Goal: Transaction & Acquisition: Purchase product/service

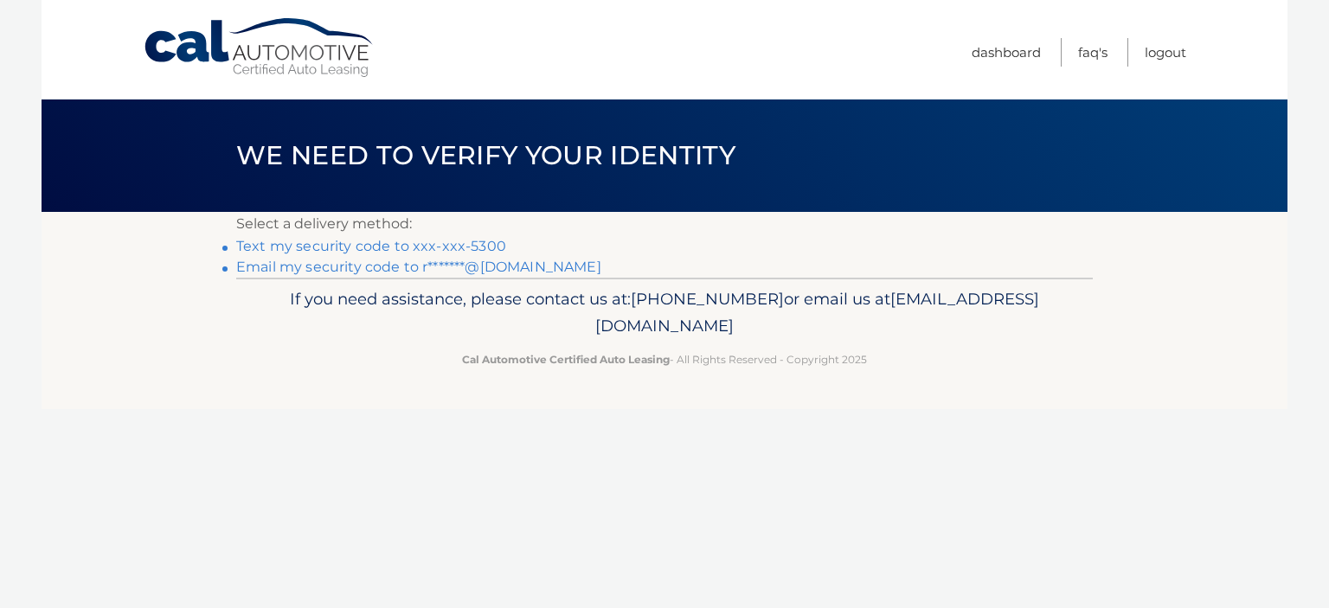
click at [274, 243] on link "Text my security code to xxx-xxx-5300" at bounding box center [371, 246] width 270 height 16
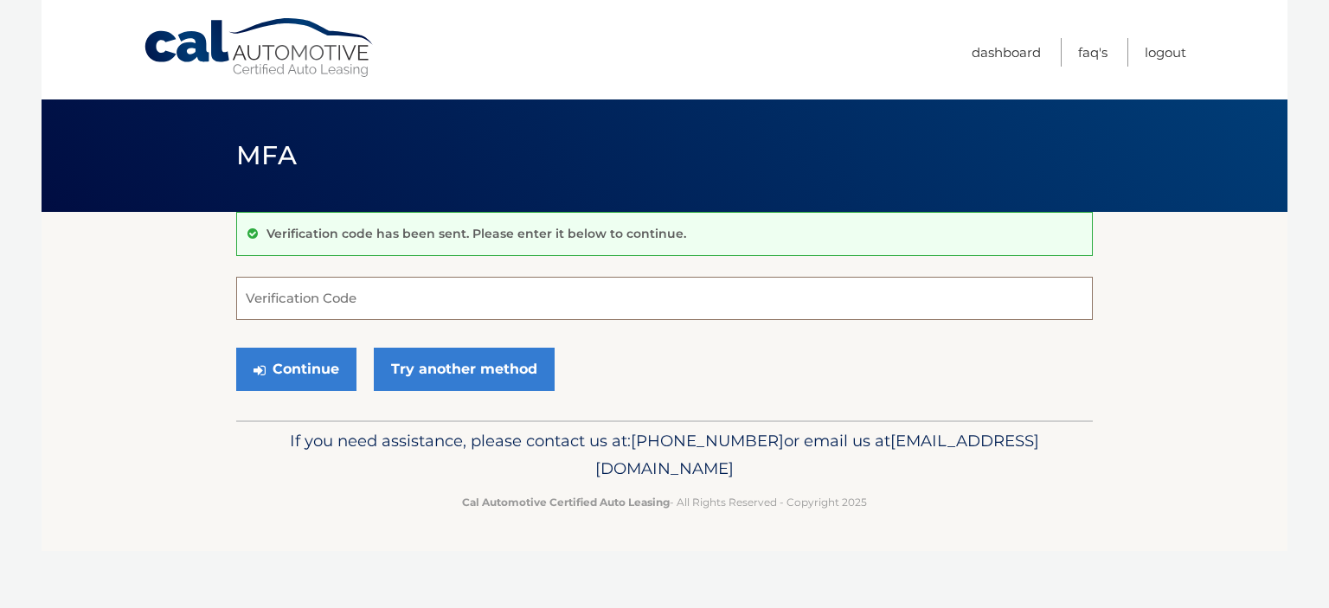
click at [287, 300] on input "Verification Code" at bounding box center [664, 298] width 857 height 43
type input "275935"
click at [287, 363] on button "Continue" at bounding box center [296, 369] width 120 height 43
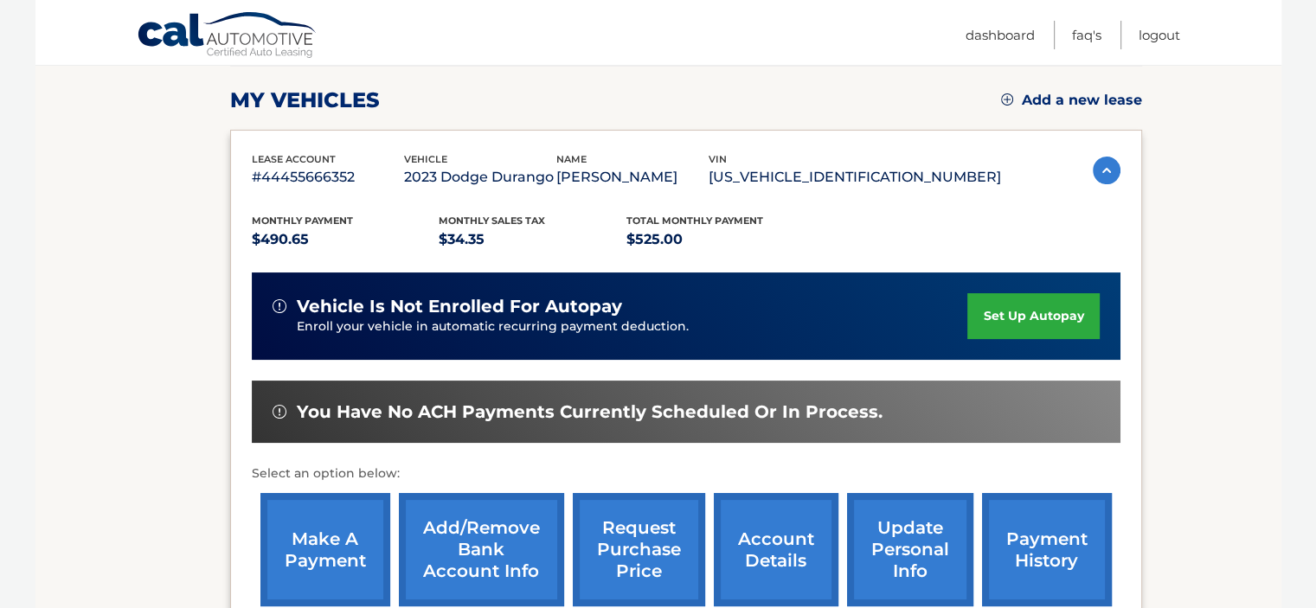
scroll to position [260, 0]
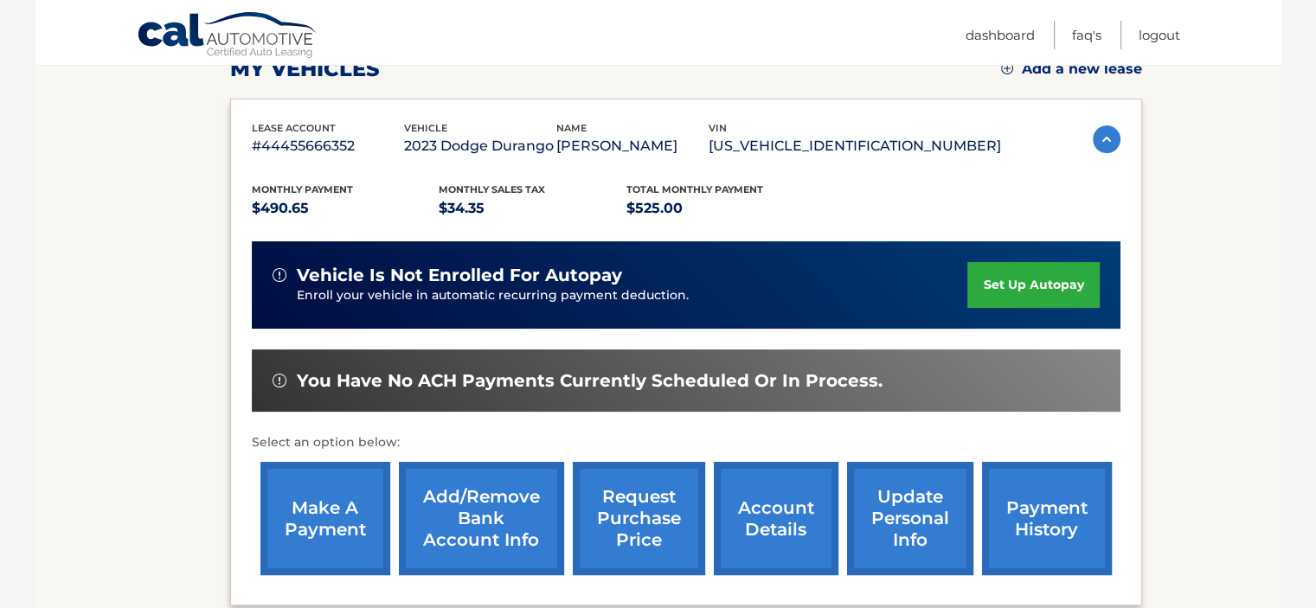
click at [303, 522] on link "make a payment" at bounding box center [325, 518] width 130 height 113
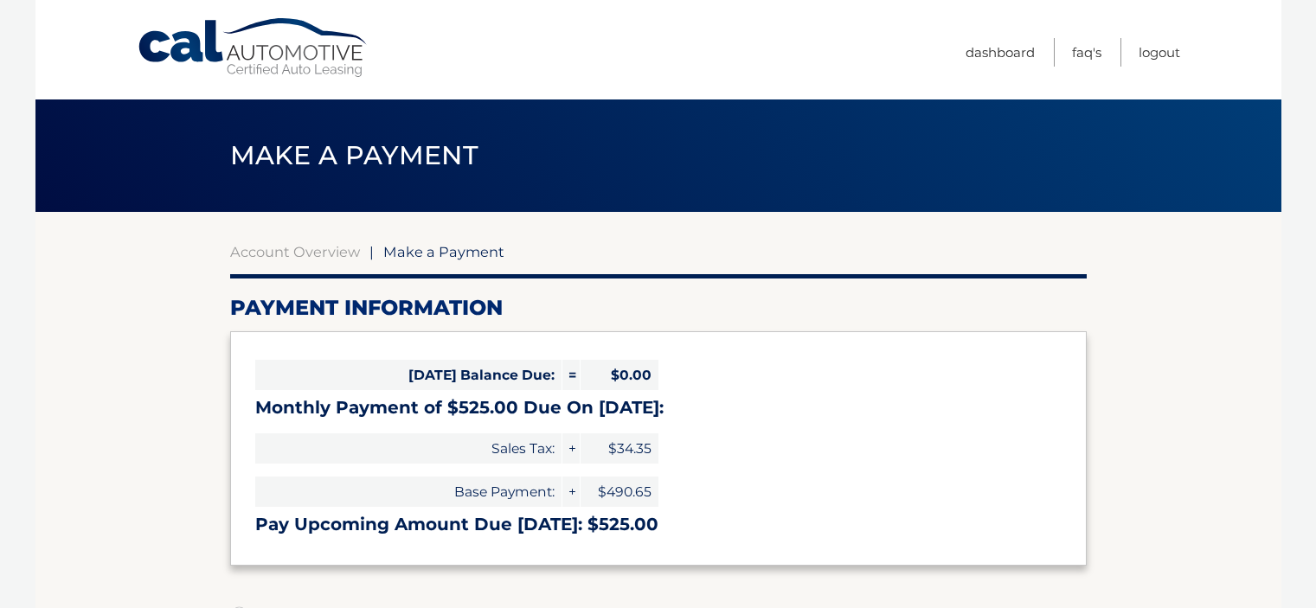
select select "NDg3ZTFhZmUtMGVmMC00MWRjLTlhYjUtZDIyODAxZTYxYzM0"
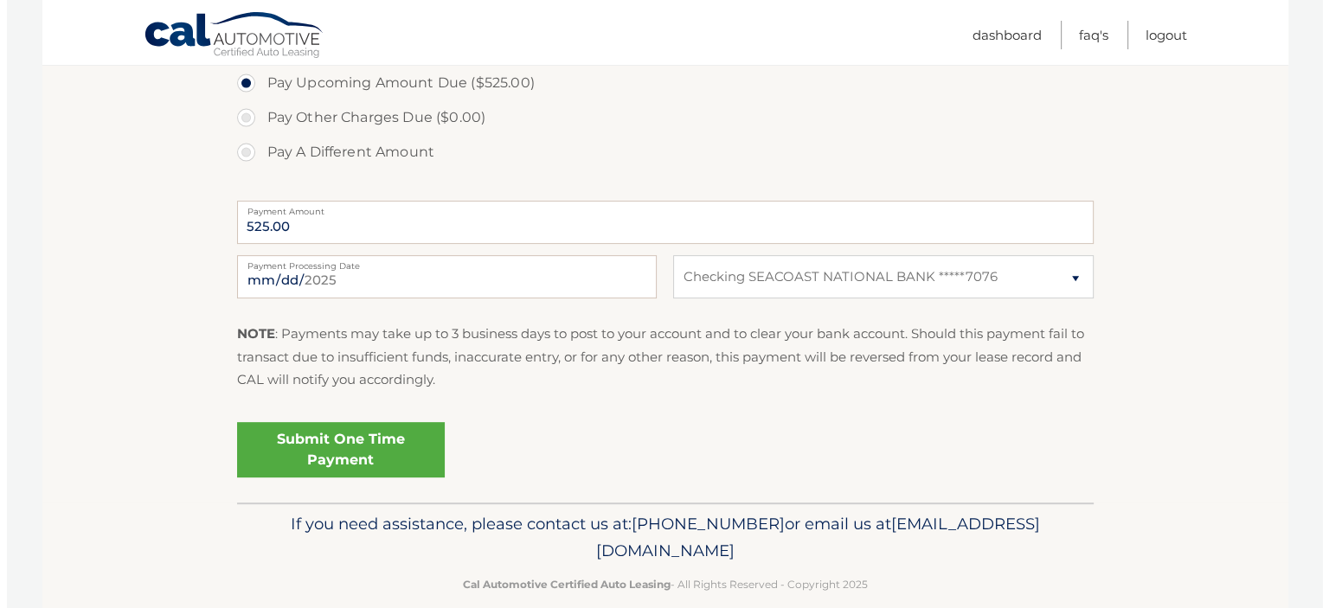
scroll to position [606, 0]
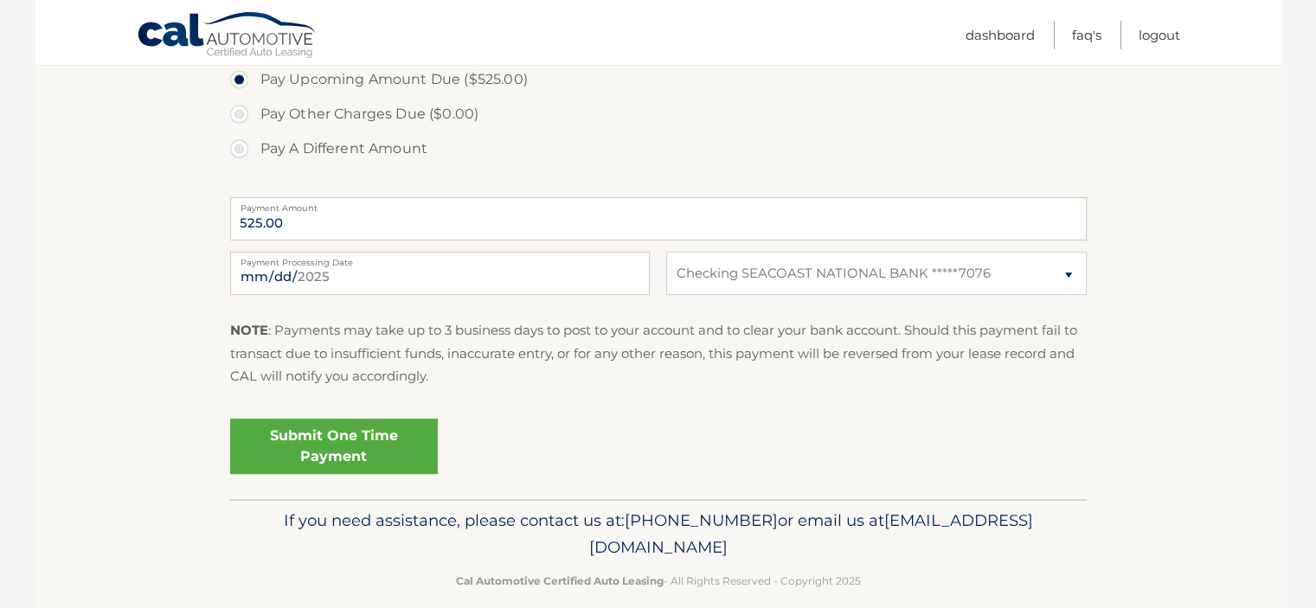
click at [325, 427] on link "Submit One Time Payment" at bounding box center [334, 446] width 208 height 55
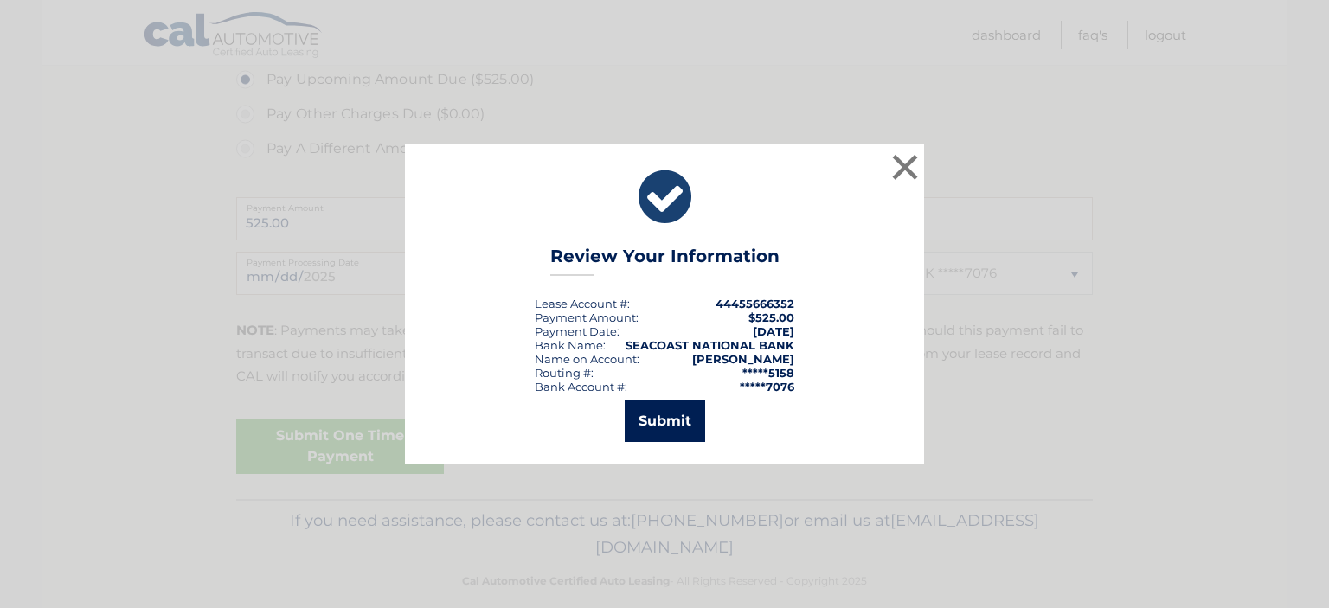
click at [659, 425] on button "Submit" at bounding box center [665, 422] width 80 height 42
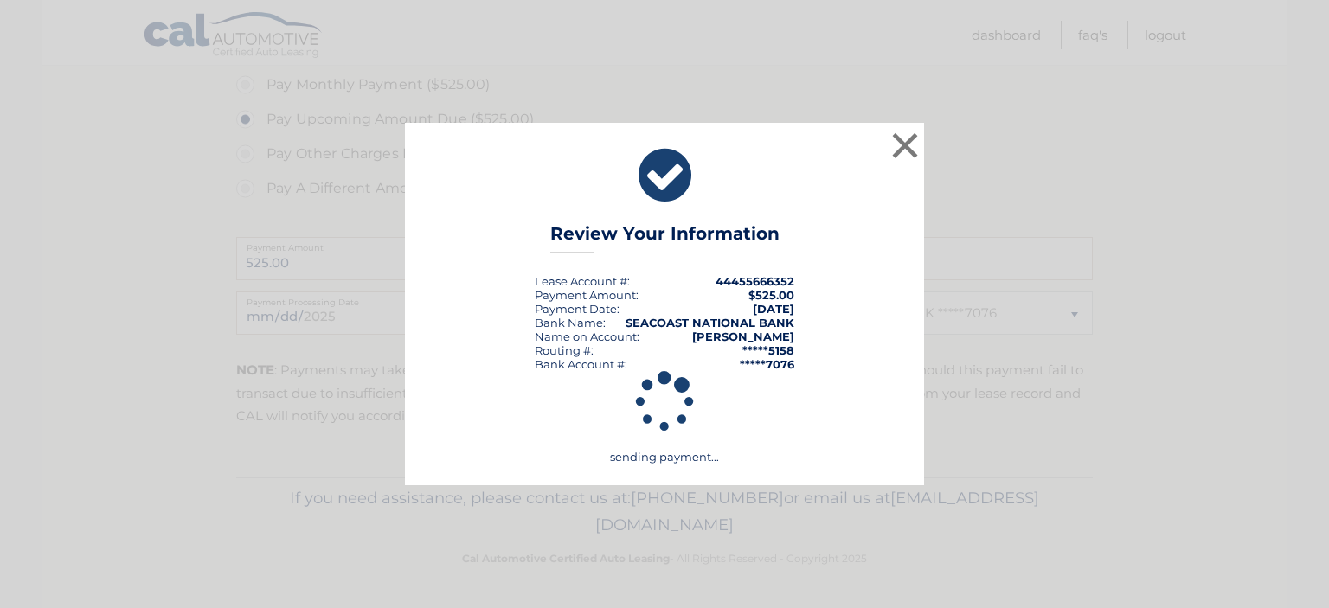
scroll to position [564, 0]
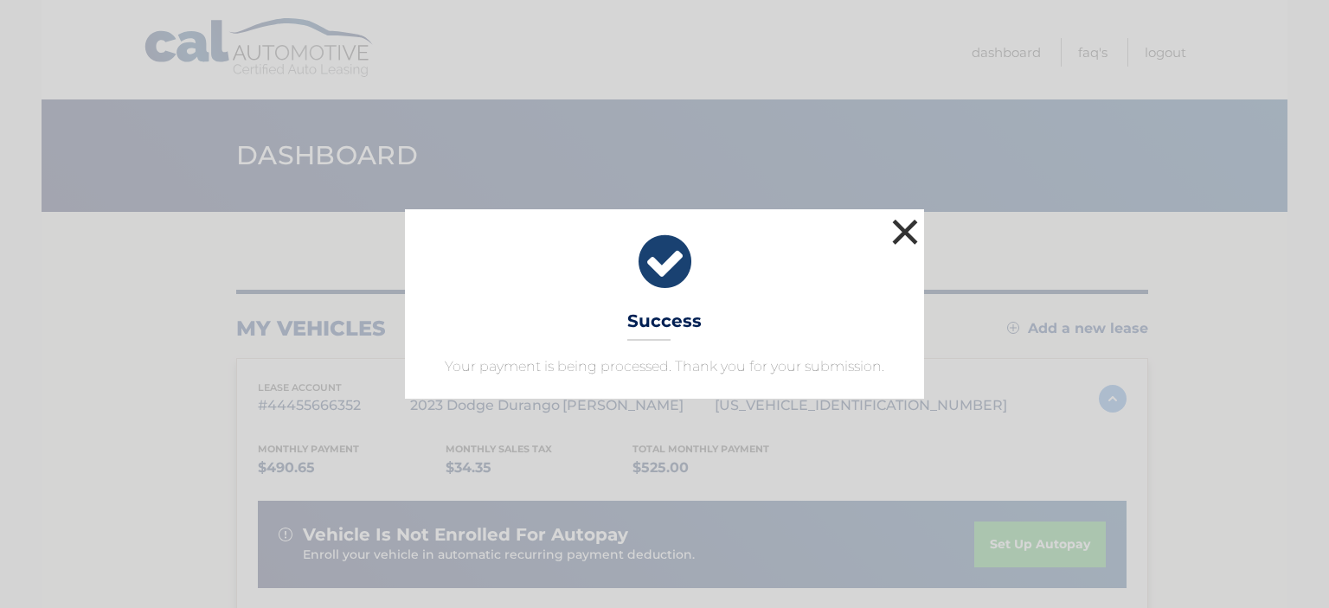
click at [895, 235] on button "×" at bounding box center [905, 232] width 35 height 35
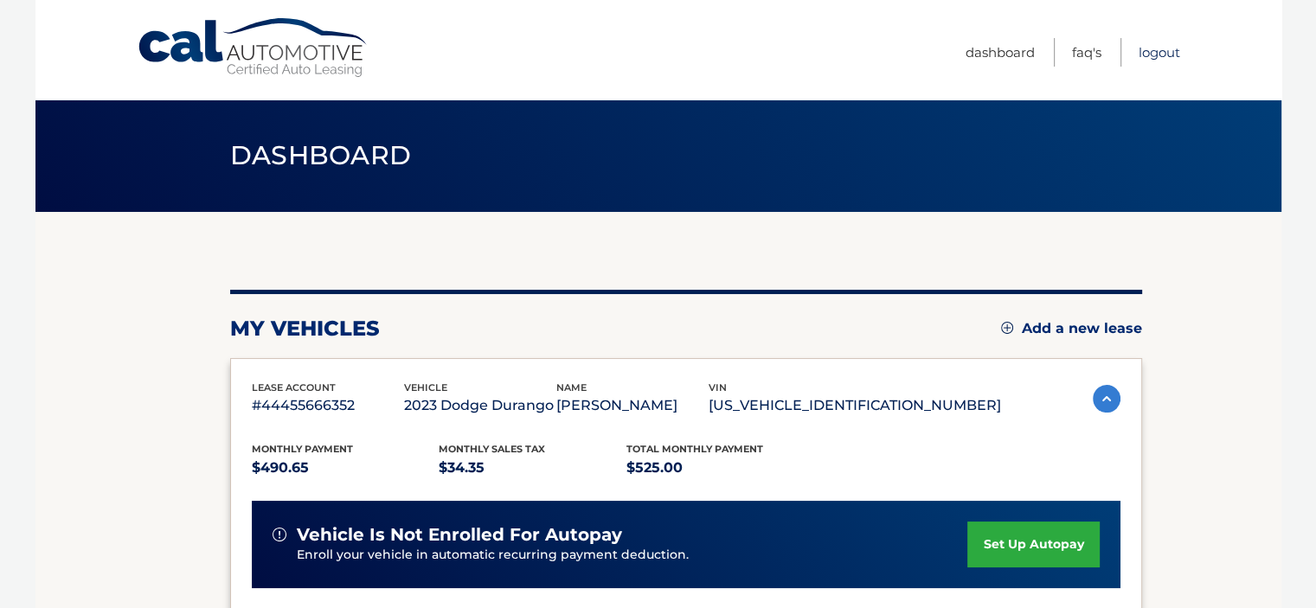
click at [1161, 55] on link "Logout" at bounding box center [1160, 52] width 42 height 29
